Goal: Consume media (video, audio): Consume media (video, audio)

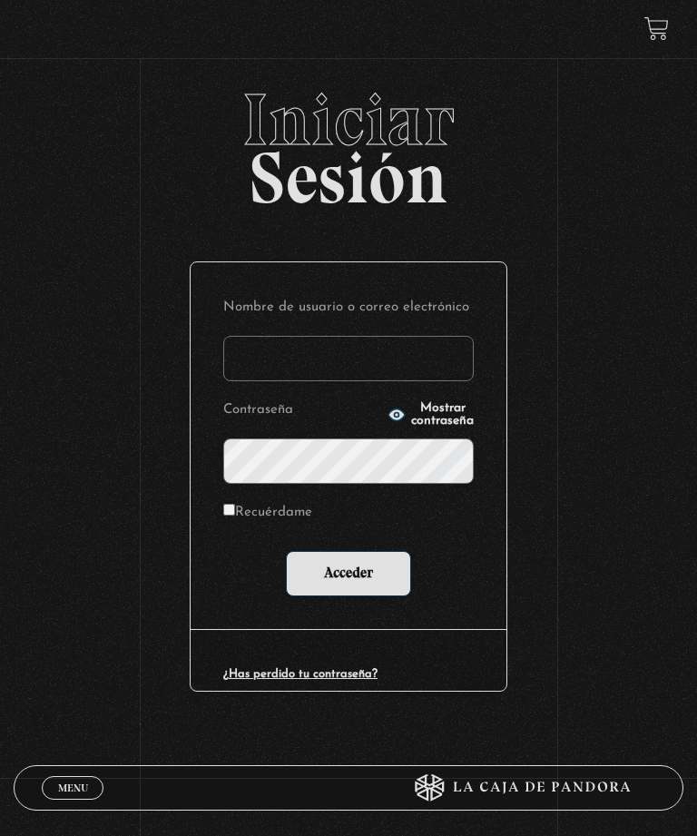
click at [372, 372] on input "Nombre de usuario o correo electrónico" at bounding box center [348, 358] width 251 height 45
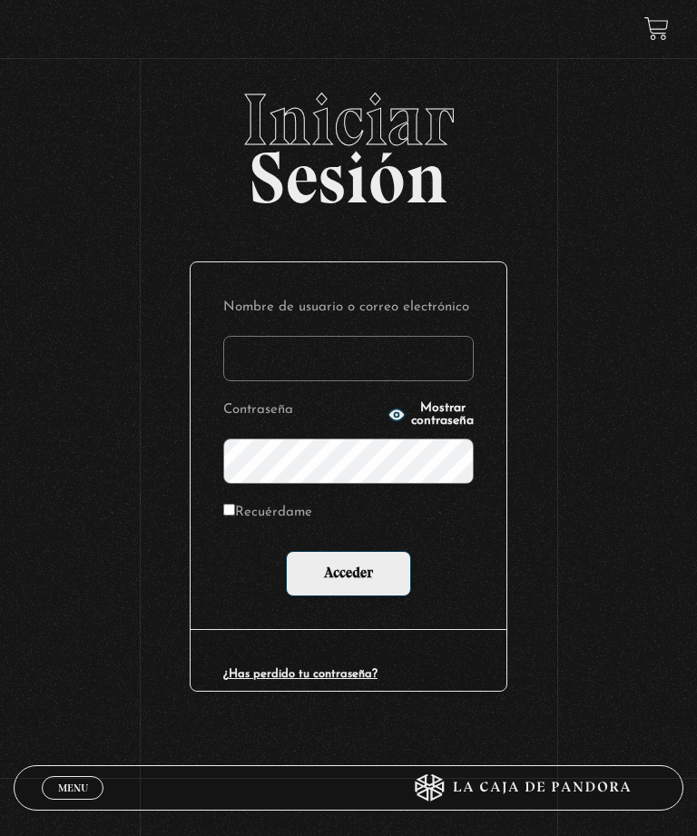
click at [402, 363] on input "Nombre de usuario o correo electrónico" at bounding box center [348, 358] width 251 height 45
type input "[EMAIL_ADDRESS][DOMAIN_NAME]"
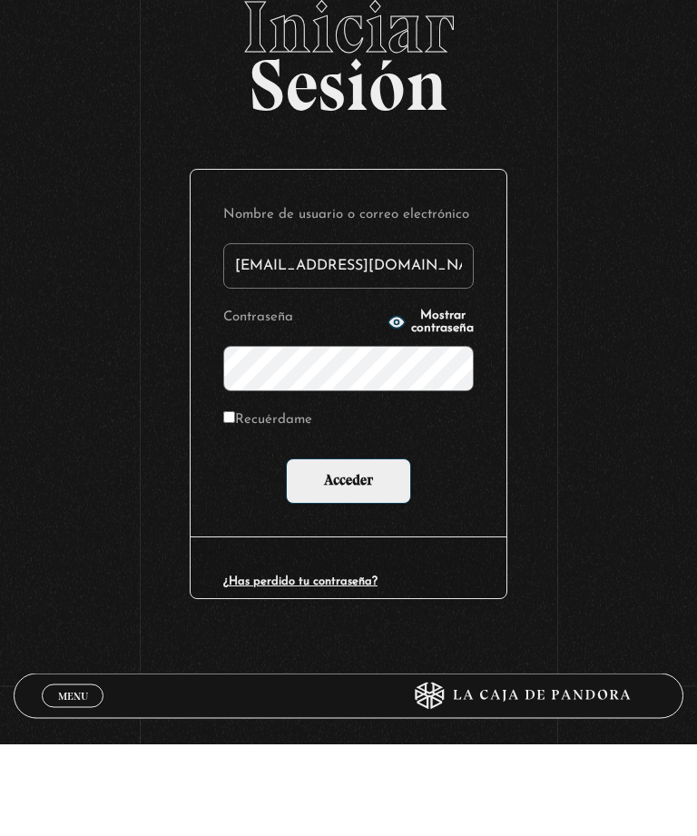
click at [373, 551] on input "Acceder" at bounding box center [348, 573] width 125 height 45
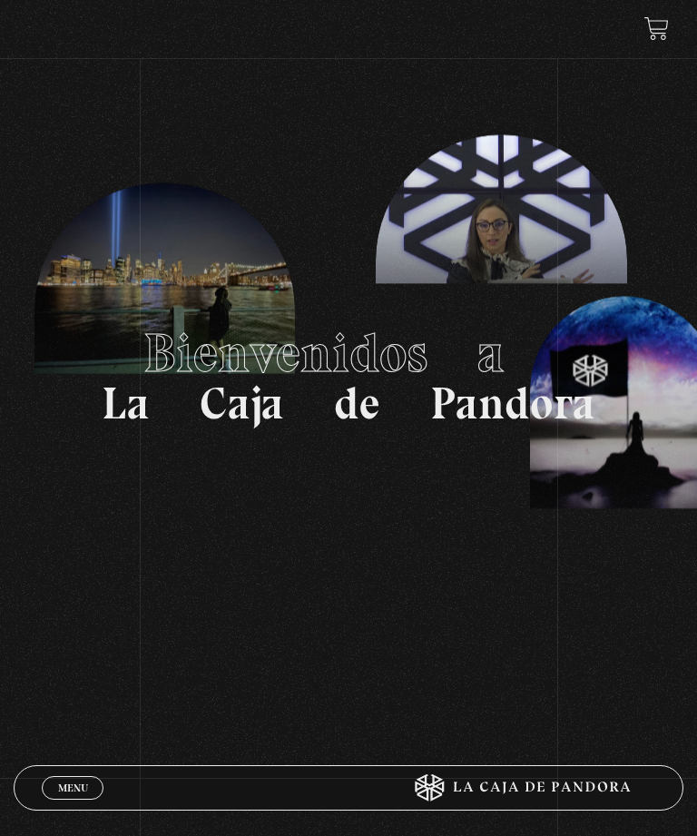
click at [76, 788] on span "Menu" at bounding box center [73, 788] width 30 height 11
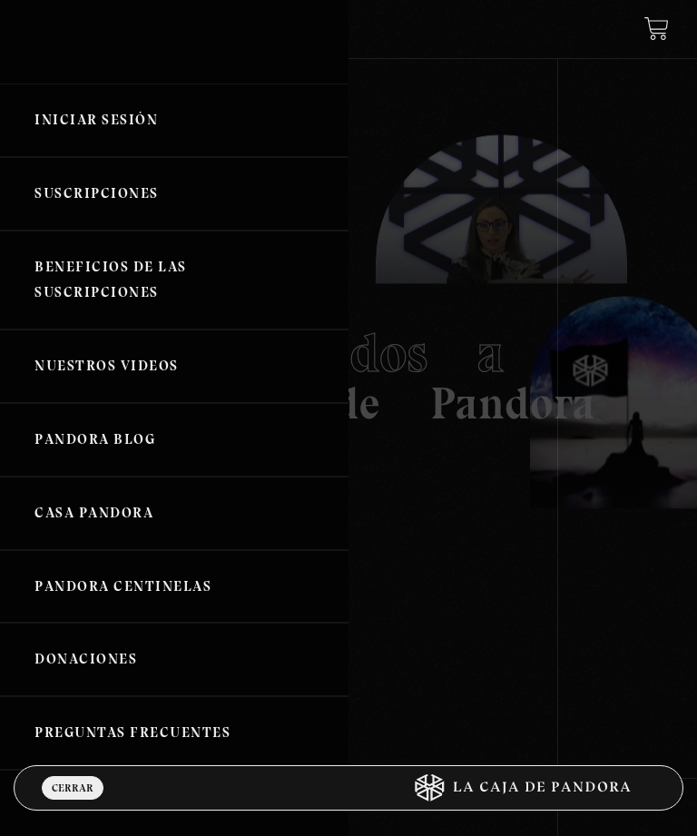
click at [124, 127] on link "Iniciar Sesión" at bounding box center [174, 121] width 349 height 74
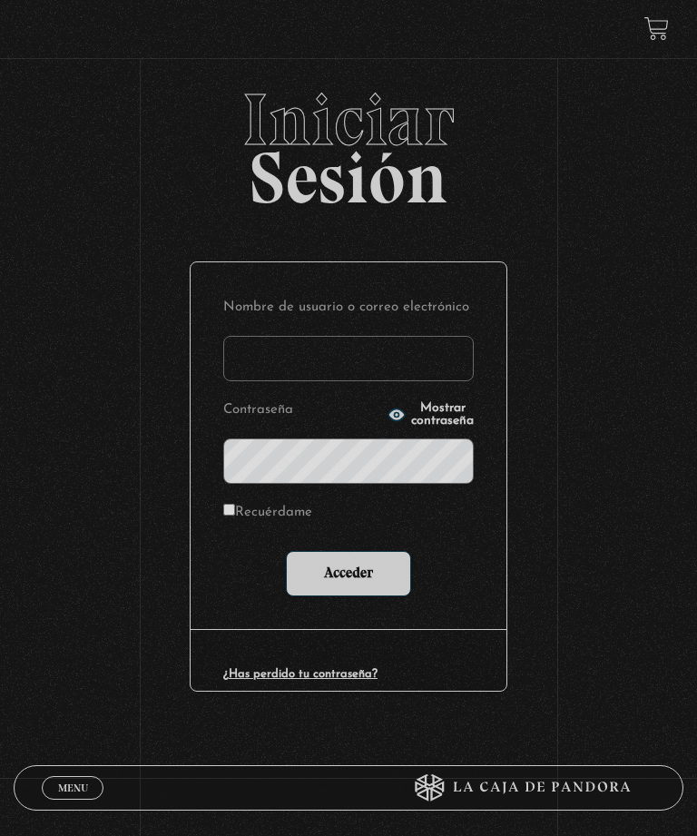
click at [381, 364] on input "Nombre de usuario o correo electrónico" at bounding box center [348, 358] width 251 height 45
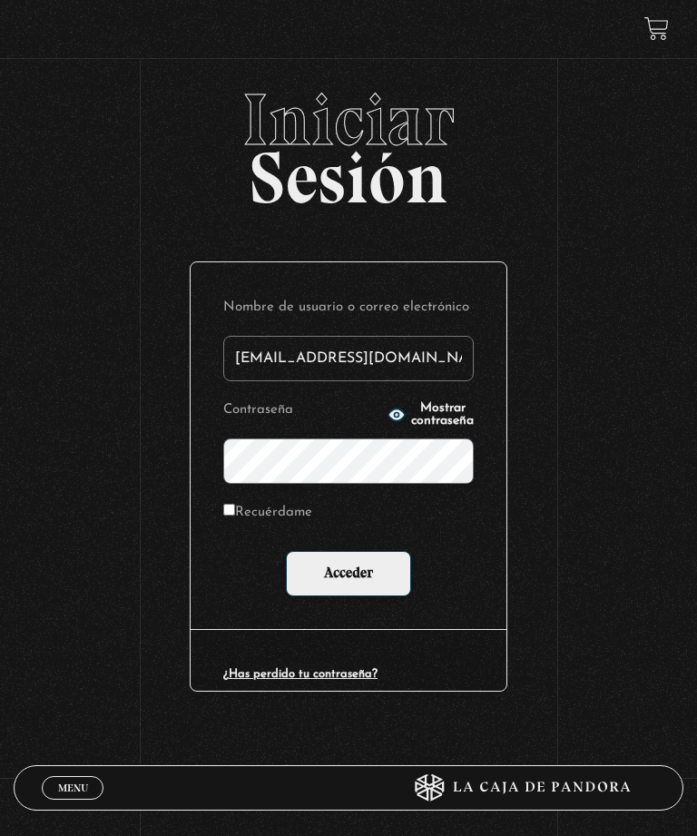
type input "[EMAIL_ADDRESS][DOMAIN_NAME]"
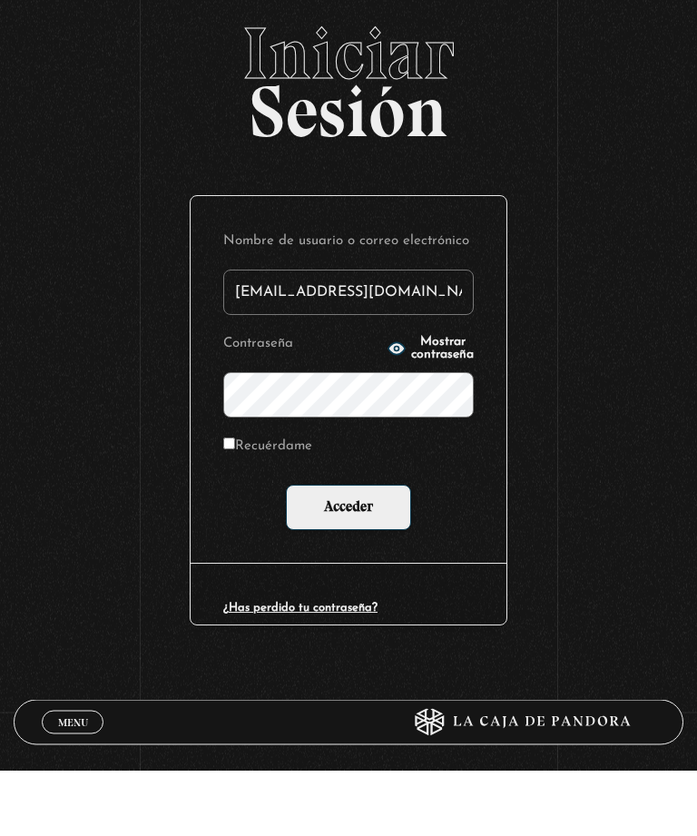
click at [370, 551] on input "Acceder" at bounding box center [348, 573] width 125 height 45
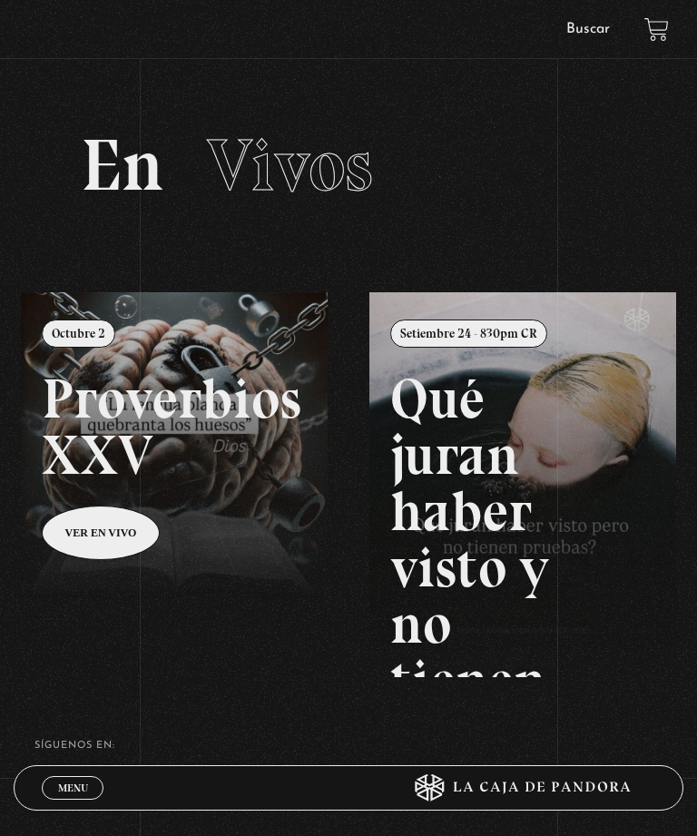
click at [78, 776] on link "Menu Cerrar" at bounding box center [73, 788] width 62 height 24
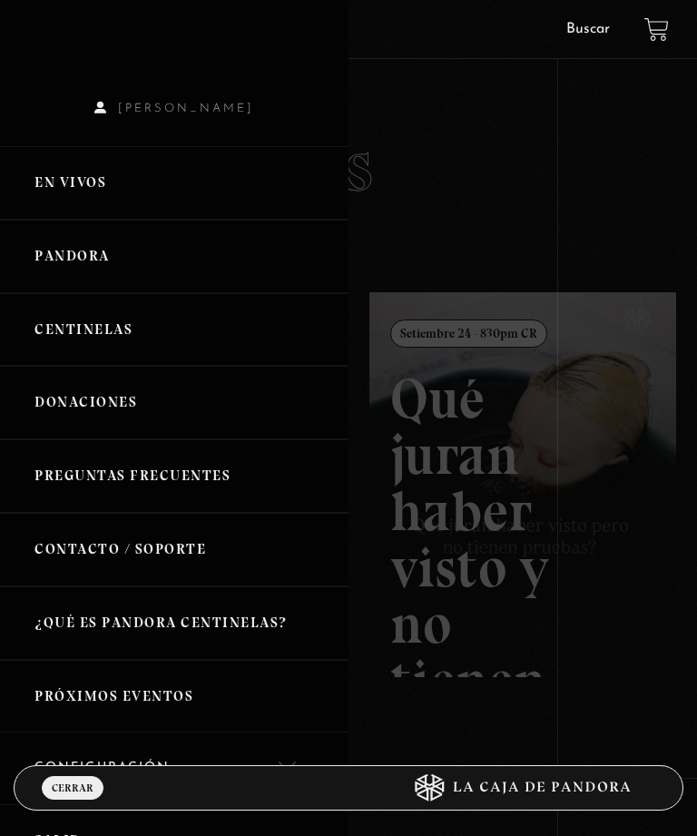
click at [143, 282] on link "Pandora" at bounding box center [174, 257] width 349 height 74
click at [101, 261] on link "Pandora" at bounding box center [174, 257] width 349 height 74
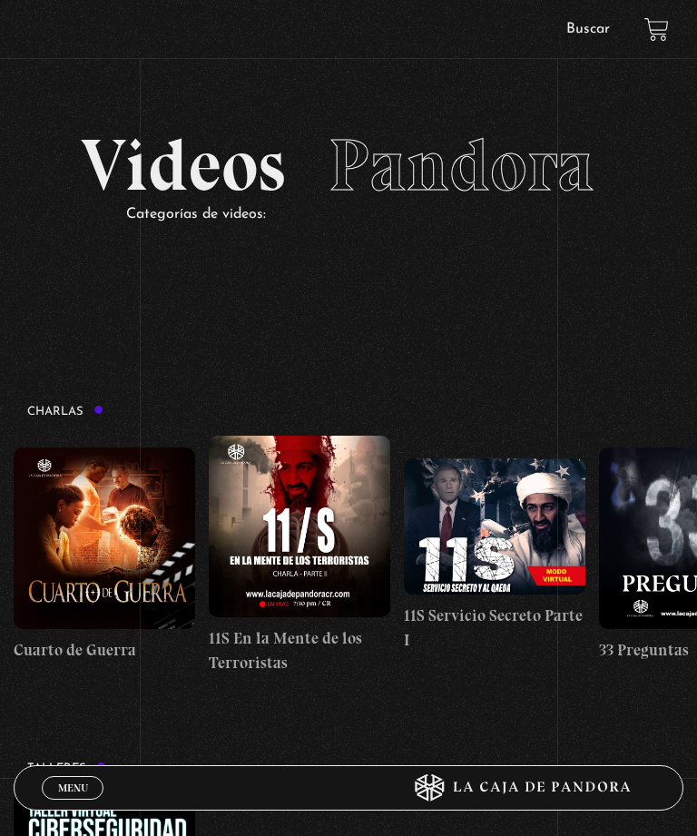
click at [90, 790] on link "Menu Cerrar" at bounding box center [73, 788] width 62 height 24
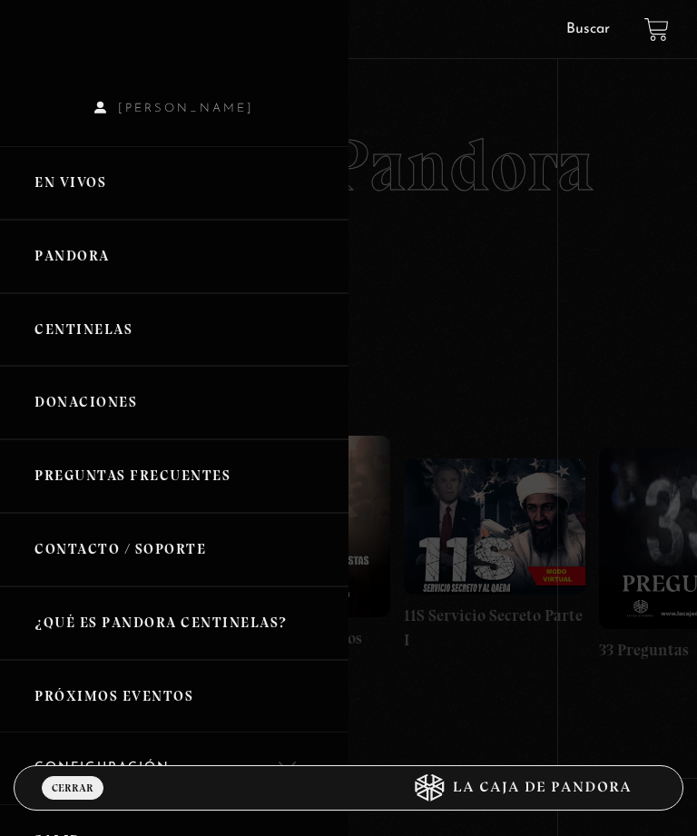
click at [114, 337] on link "Centinelas" at bounding box center [174, 330] width 349 height 74
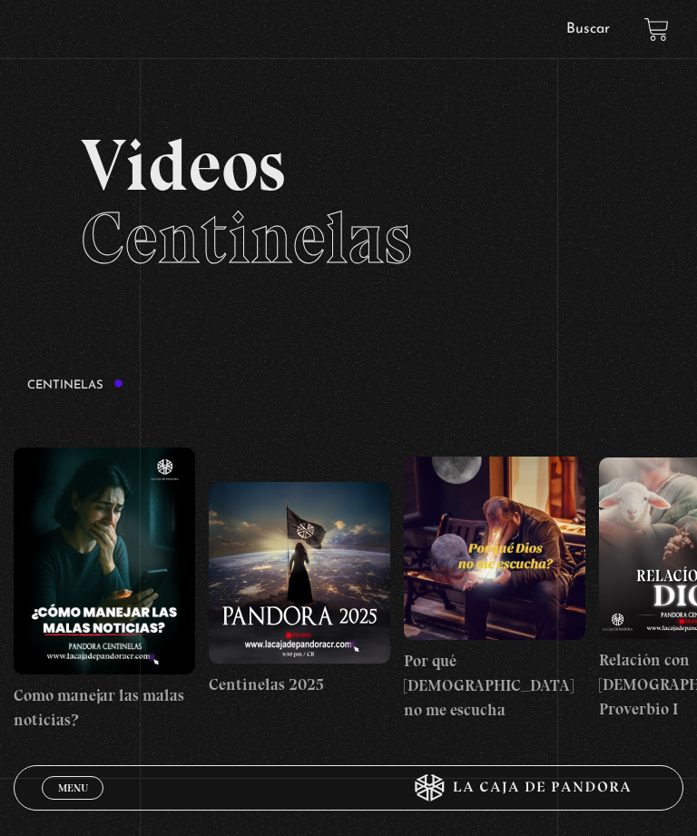
click at [80, 784] on span "Menu" at bounding box center [73, 788] width 30 height 11
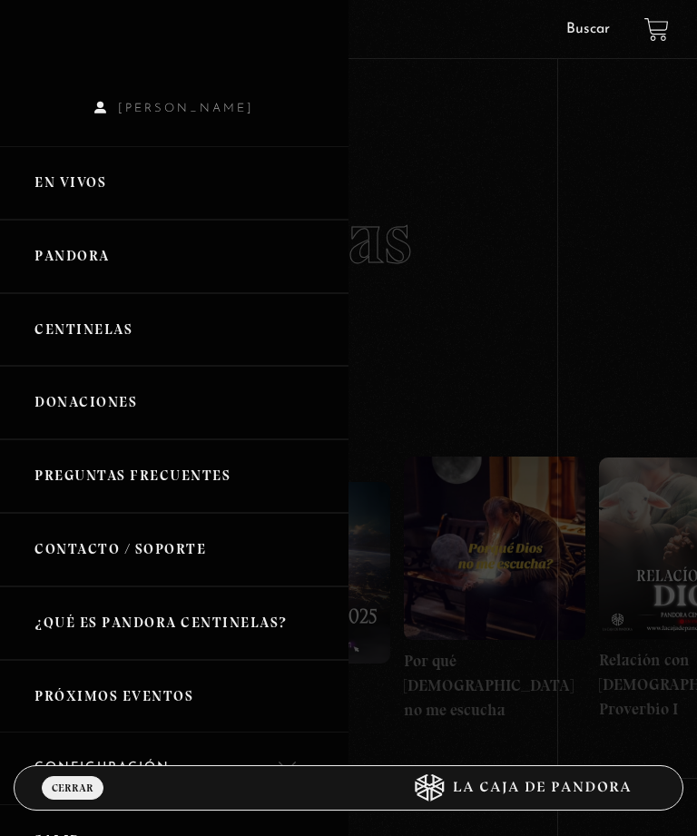
click at [96, 192] on link "En vivos" at bounding box center [174, 183] width 349 height 74
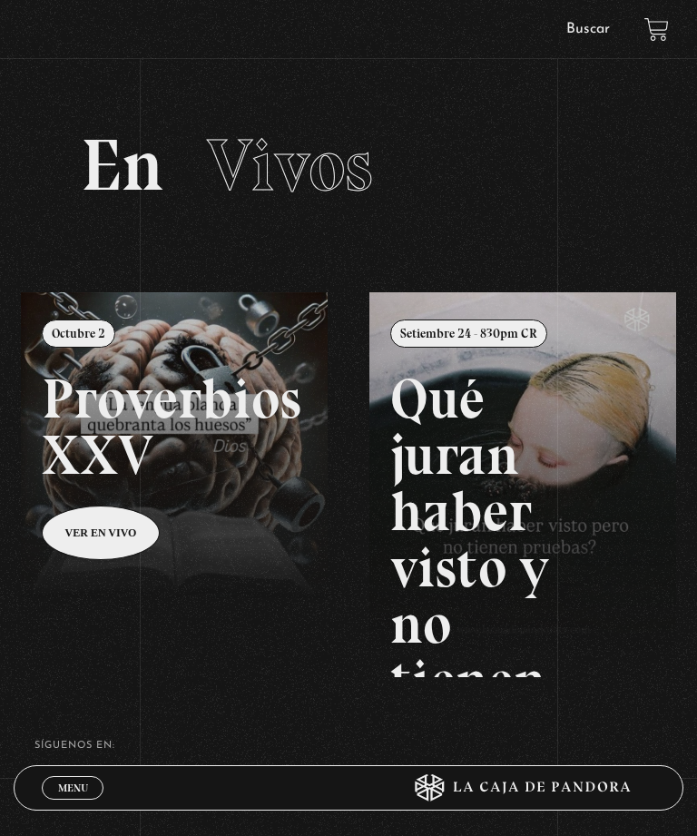
click at [582, 35] on link "Buscar" at bounding box center [589, 29] width 44 height 15
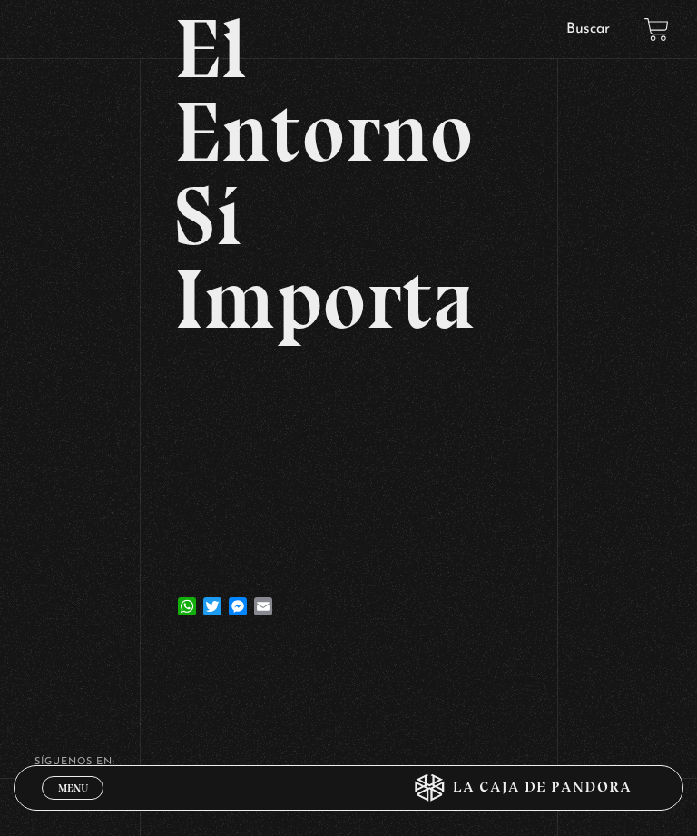
scroll to position [230, 0]
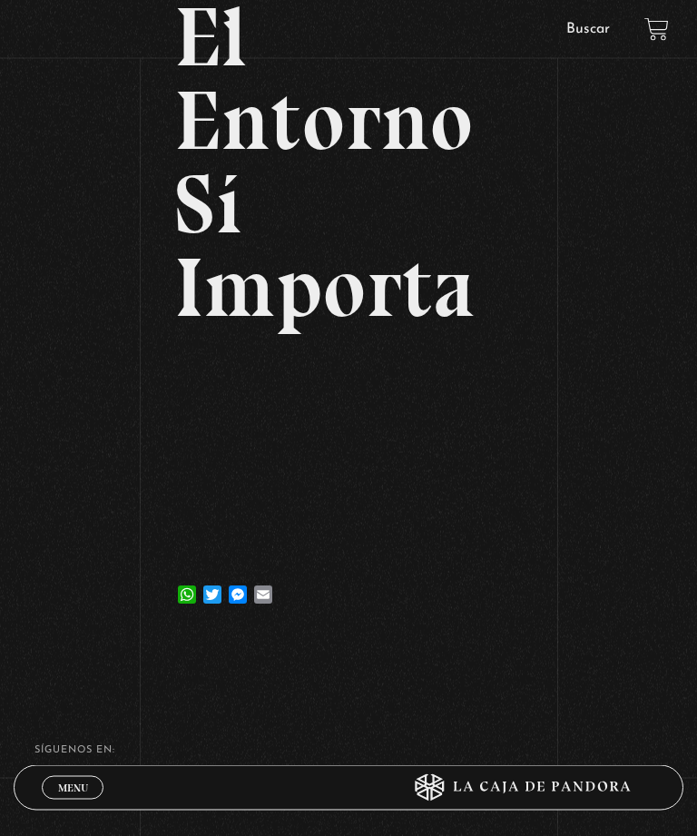
click at [76, 794] on span "Menu" at bounding box center [73, 788] width 30 height 11
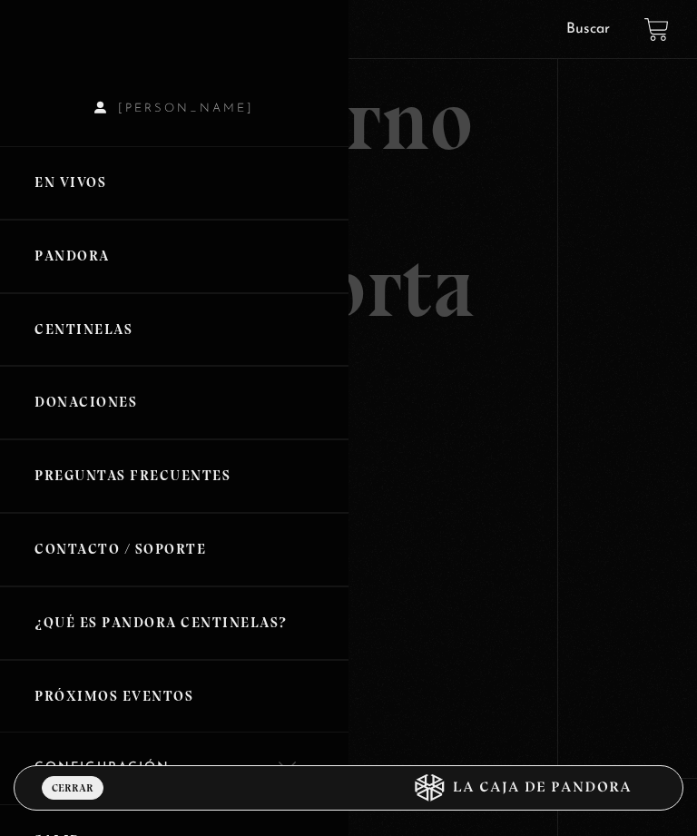
click at [112, 185] on link "En vivos" at bounding box center [174, 183] width 349 height 74
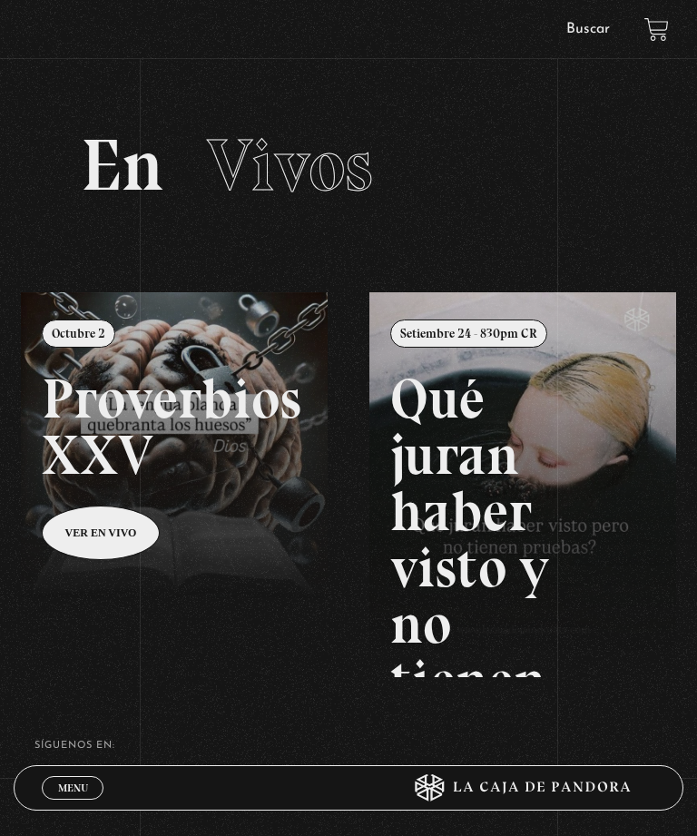
click at [219, 381] on link at bounding box center [369, 710] width 697 height 836
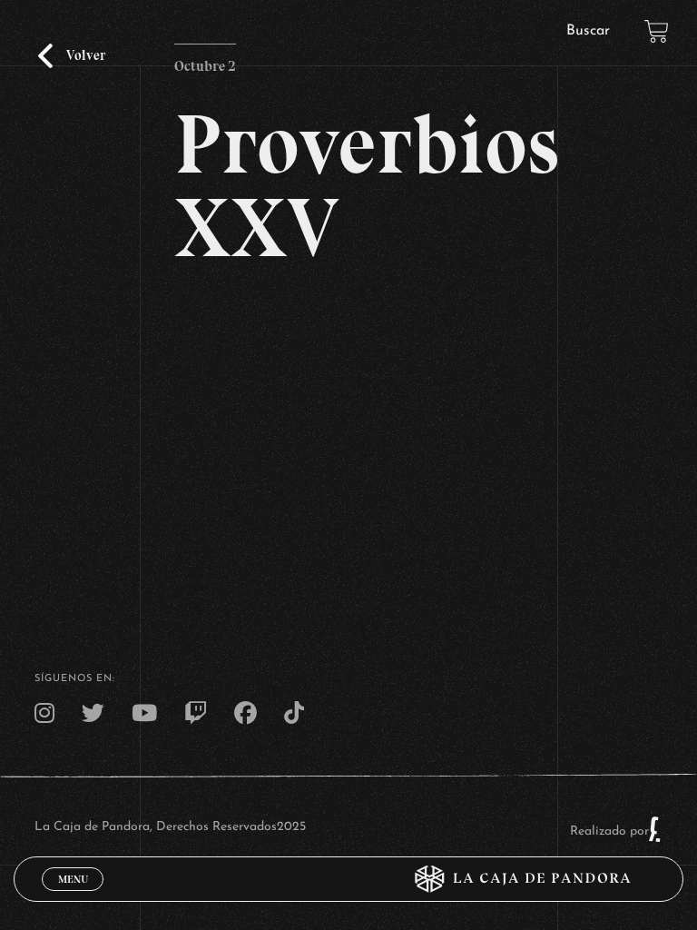
scroll to position [137, 0]
